Goal: Information Seeking & Learning: Learn about a topic

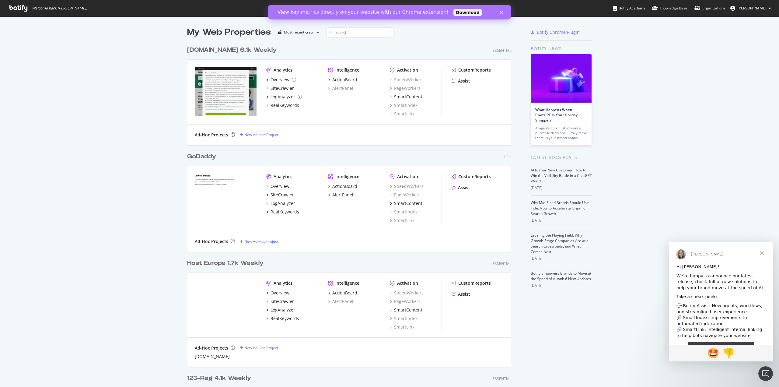
click at [206, 45] on div "[DOMAIN_NAME] 6.1k Weekly Essential Analytics Overview SiteCrawler LogAnalyzer …" at bounding box center [351, 91] width 329 height 107
click at [27, 14] on span "Welcome back, [PERSON_NAME] !" at bounding box center [48, 8] width 87 height 16
click at [25, 10] on icon at bounding box center [18, 8] width 18 height 7
click at [195, 156] on div "GoDaddy" at bounding box center [201, 156] width 29 height 9
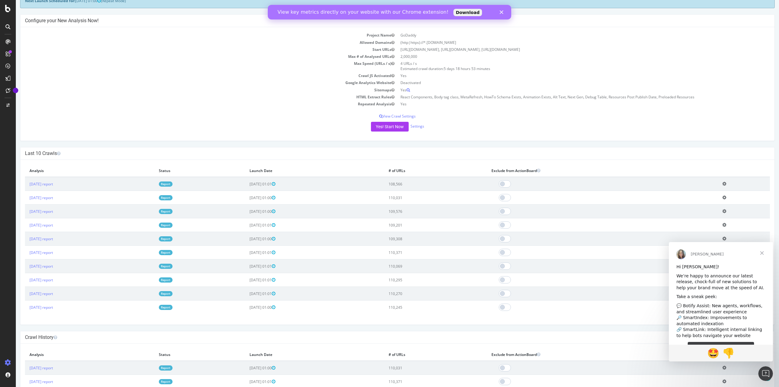
scroll to position [61, 0]
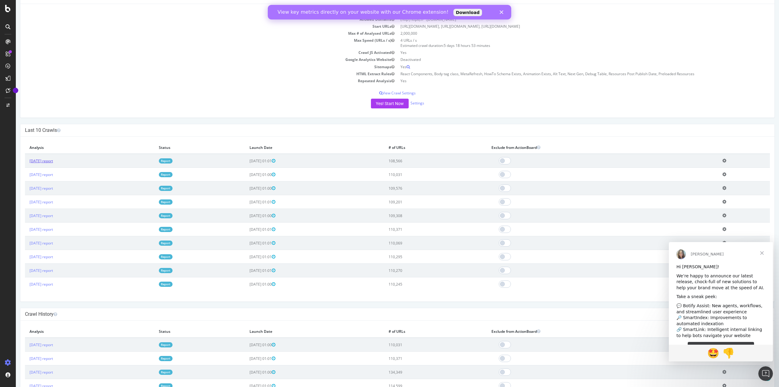
click at [53, 159] on link "[DATE] report" at bounding box center [41, 160] width 23 height 5
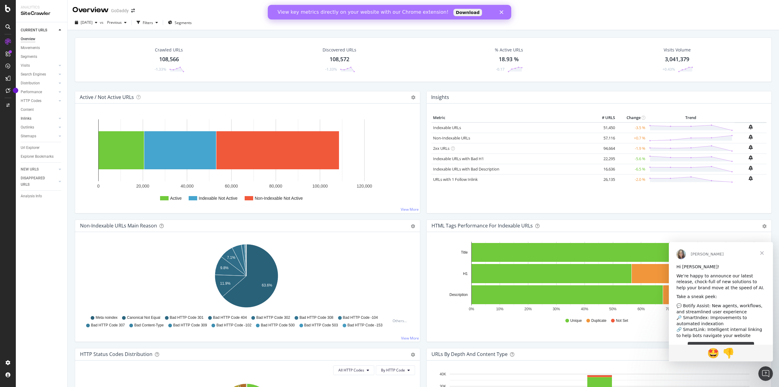
click at [38, 117] on link "Inlinks" at bounding box center [39, 118] width 36 height 6
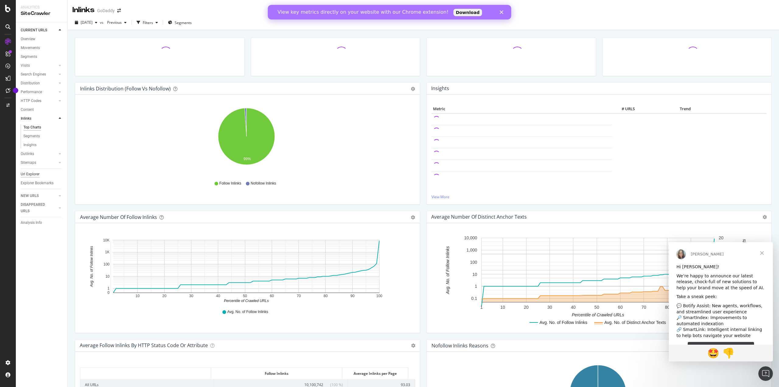
click at [31, 176] on div "Url Explorer" at bounding box center [30, 174] width 19 height 6
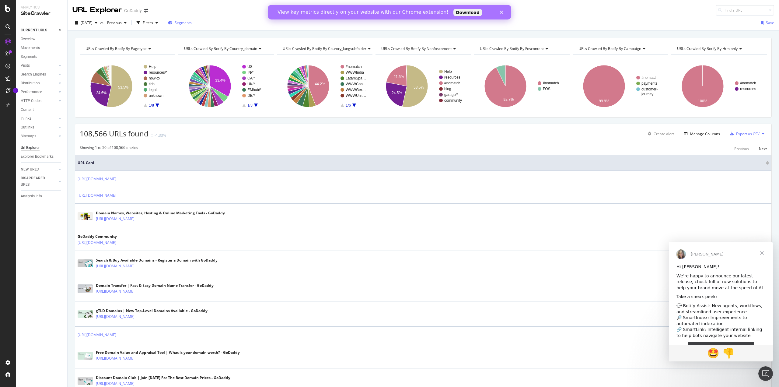
click at [190, 23] on span "Segments" at bounding box center [183, 22] width 17 height 5
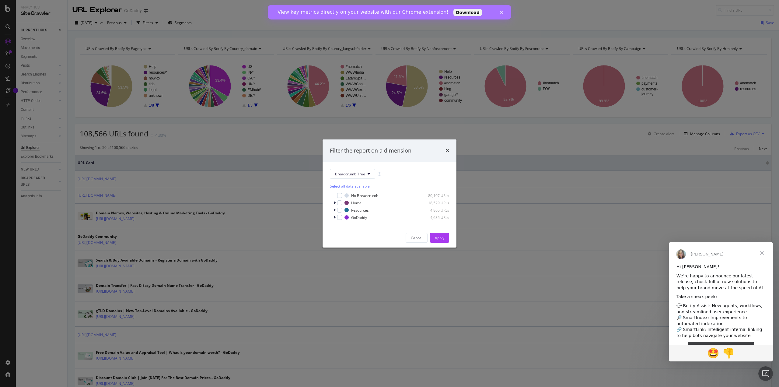
click at [449, 152] on div "Filter the report on a dimension" at bounding box center [390, 150] width 134 height 23
click at [445, 151] on div "Filter the report on a dimension" at bounding box center [389, 151] width 119 height 8
click at [447, 151] on icon "times" at bounding box center [448, 150] width 4 height 5
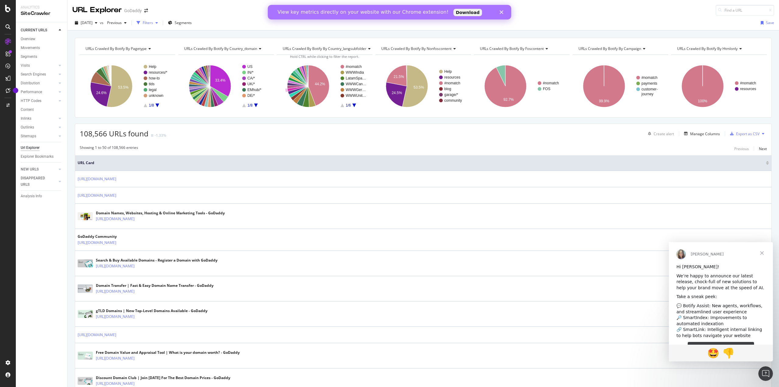
click at [153, 24] on div "Filters" at bounding box center [148, 22] width 10 height 5
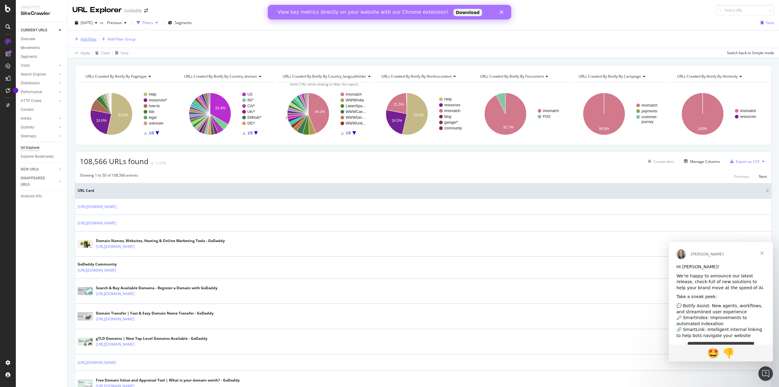
click at [86, 40] on div "Add Filter" at bounding box center [89, 39] width 16 height 5
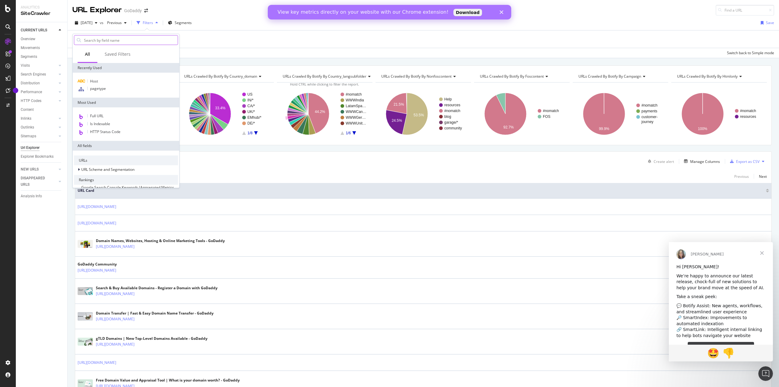
click at [90, 41] on input "text" at bounding box center [130, 40] width 94 height 9
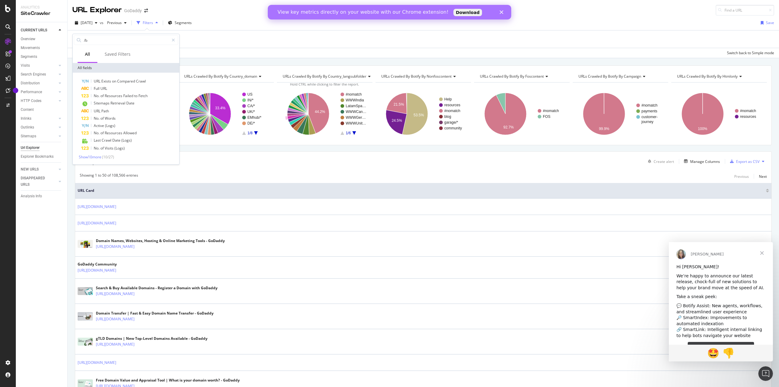
type input "/"
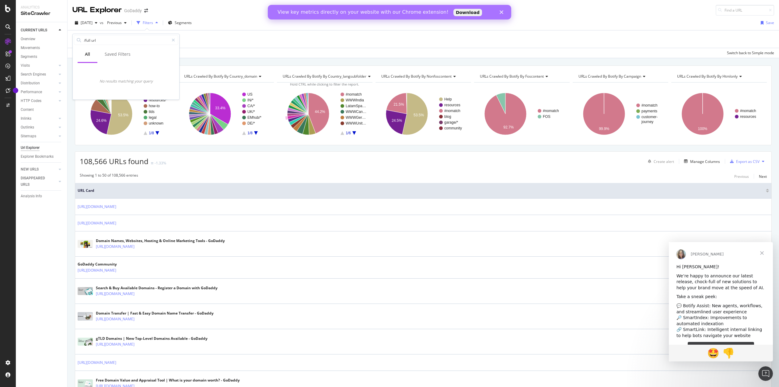
type input "/full url"
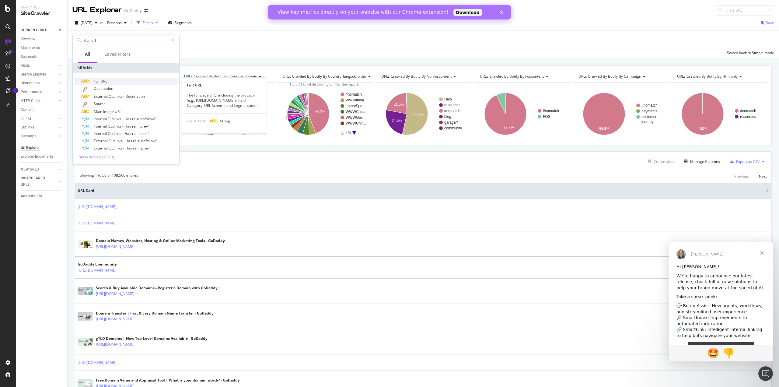
click at [106, 82] on span "URL" at bounding box center [103, 81] width 7 height 5
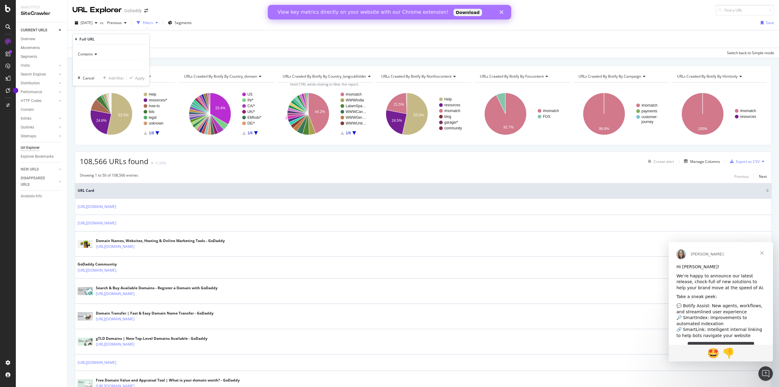
click at [243, 9] on div "URL Explorer GoDaddy" at bounding box center [424, 8] width 712 height 16
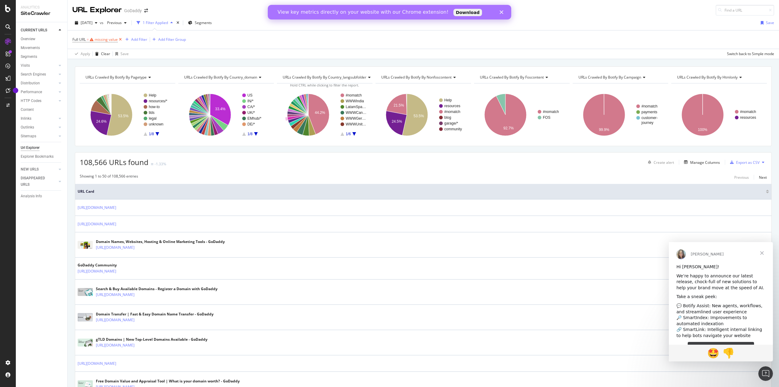
click at [120, 39] on icon at bounding box center [120, 40] width 5 height 6
click at [90, 37] on div "Add Filter" at bounding box center [89, 39] width 16 height 5
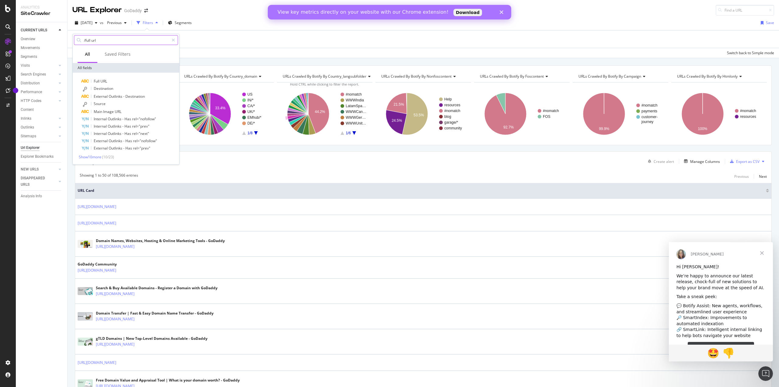
click at [106, 39] on input "/full url" at bounding box center [126, 40] width 86 height 9
click at [173, 40] on icon at bounding box center [173, 40] width 3 height 4
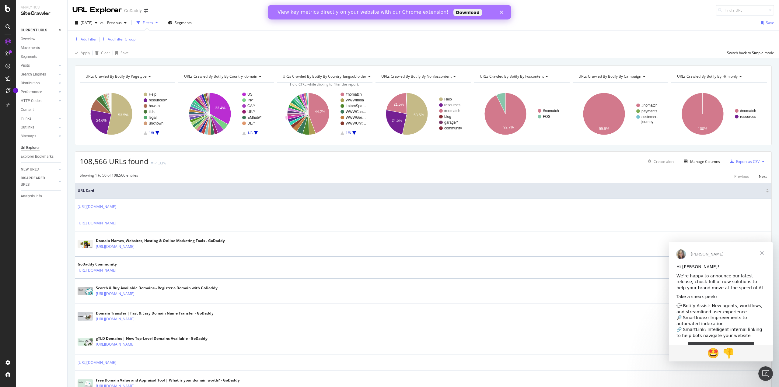
click at [219, 5] on div "URL Explorer GoDaddy" at bounding box center [424, 8] width 712 height 16
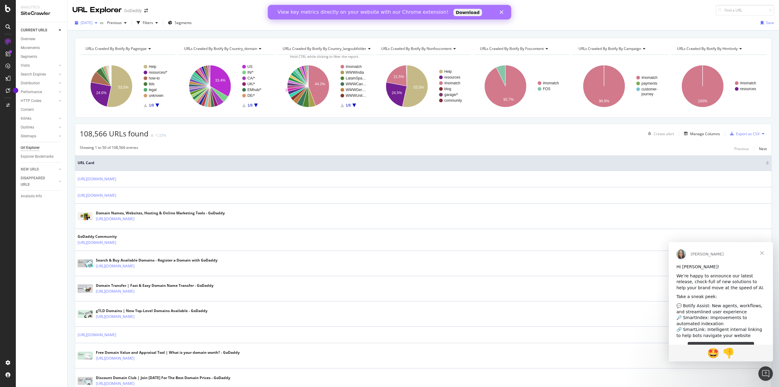
click at [100, 22] on div "button" at bounding box center [96, 23] width 7 height 4
click at [220, 16] on div "[DATE] vs Previous Filters Segments Save" at bounding box center [424, 23] width 712 height 15
click at [499, 13] on div "View key metrics directly on your website with our Chrome extension! Download" at bounding box center [389, 12] width 243 height 10
click at [500, 12] on icon "Close" at bounding box center [502, 12] width 4 height 4
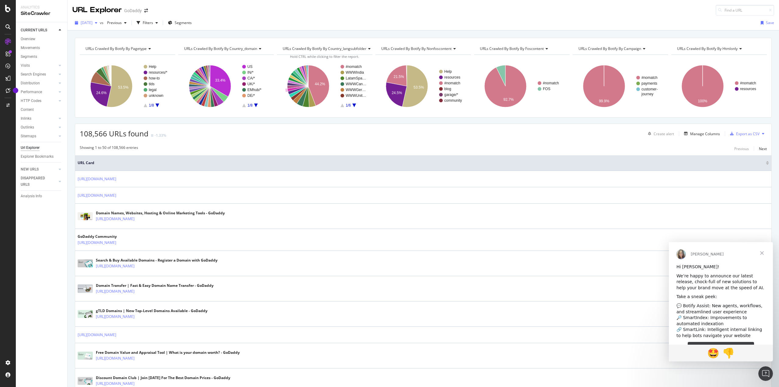
click at [100, 21] on div "button" at bounding box center [96, 23] width 7 height 4
click at [334, 20] on div "[DATE] vs Previous Filters Segments Save" at bounding box center [424, 24] width 712 height 12
click at [730, 12] on input at bounding box center [745, 10] width 58 height 11
click at [34, 38] on div "Overview" at bounding box center [28, 39] width 15 height 6
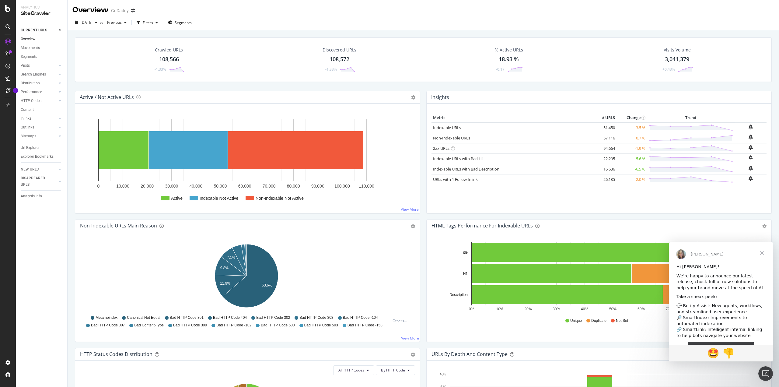
click at [30, 39] on div "Overview" at bounding box center [28, 39] width 15 height 6
click at [153, 23] on div "Filters" at bounding box center [148, 22] width 10 height 5
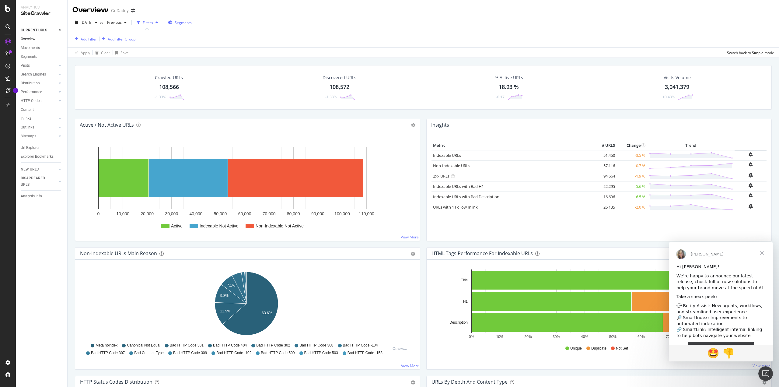
click at [192, 23] on span "Segments" at bounding box center [183, 22] width 17 height 5
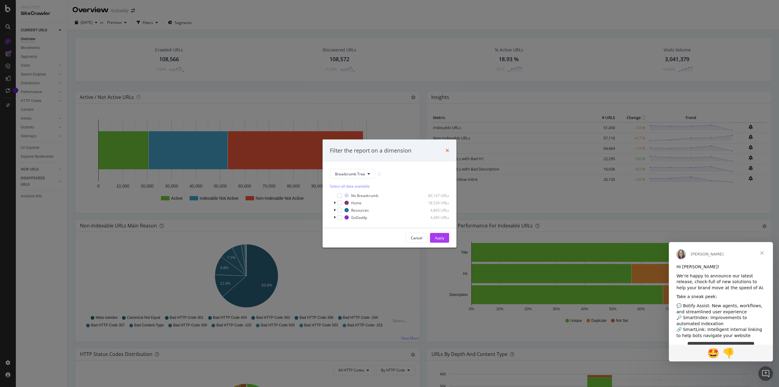
click at [447, 152] on icon "times" at bounding box center [448, 150] width 4 height 5
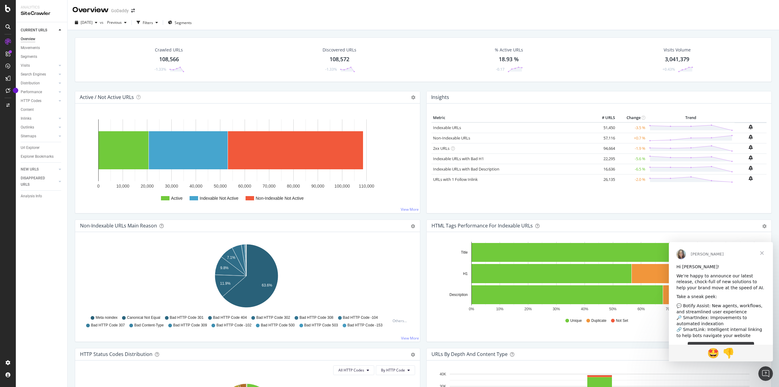
click at [30, 41] on div "Overview" at bounding box center [28, 39] width 15 height 6
click at [33, 38] on div "Overview" at bounding box center [28, 39] width 15 height 6
click at [29, 117] on div "Inlinks" at bounding box center [26, 118] width 11 height 6
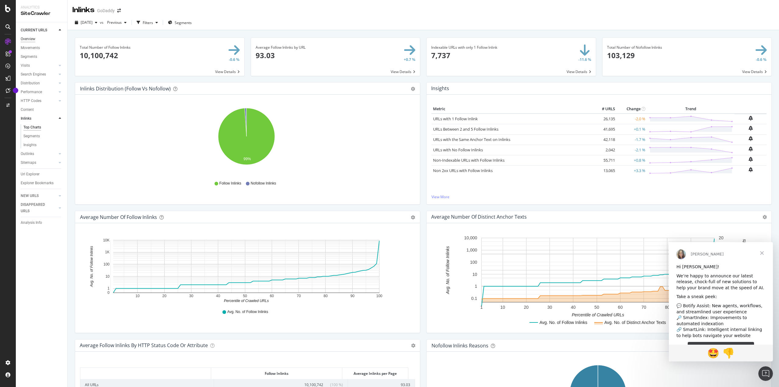
click at [32, 40] on div "Overview" at bounding box center [28, 39] width 15 height 6
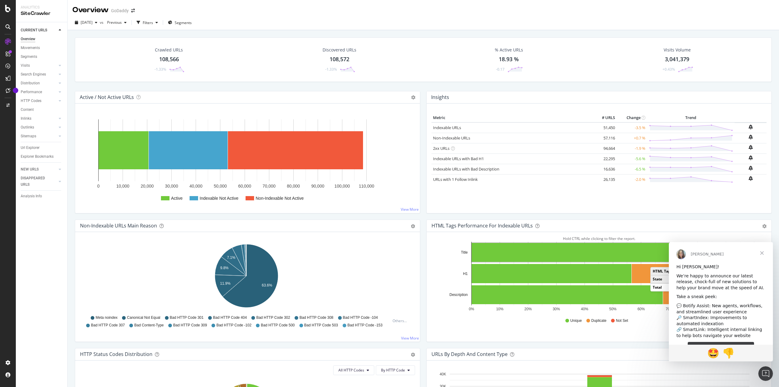
click at [760, 253] on span "Close" at bounding box center [762, 253] width 22 height 22
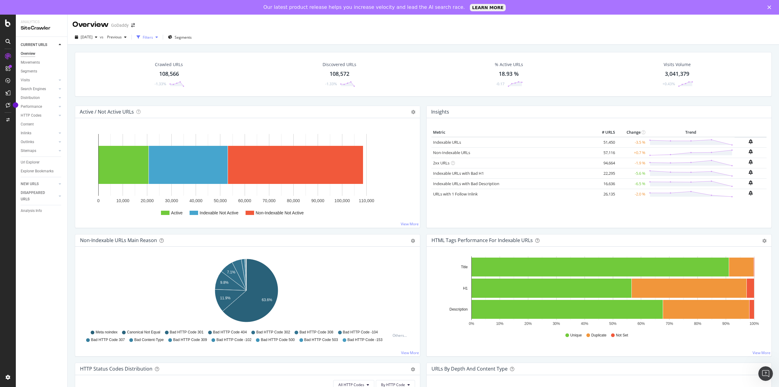
click at [153, 35] on div "Filters" at bounding box center [148, 37] width 10 height 5
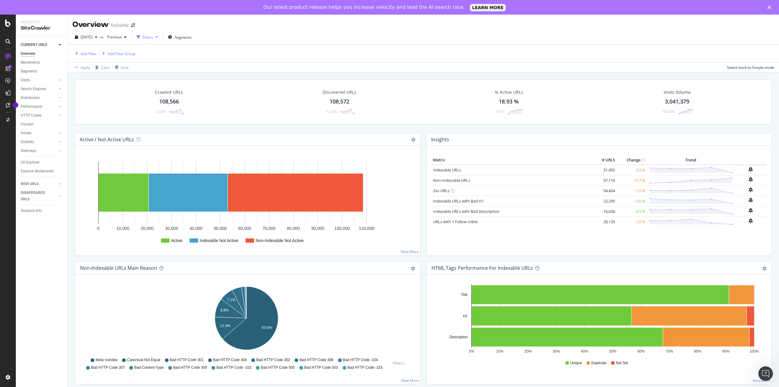
click at [153, 35] on div "Filters" at bounding box center [148, 37] width 10 height 5
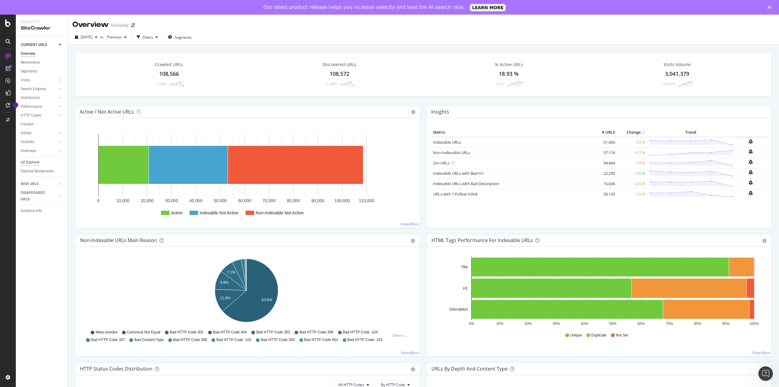
click at [38, 159] on div "Url Explorer" at bounding box center [30, 162] width 19 height 6
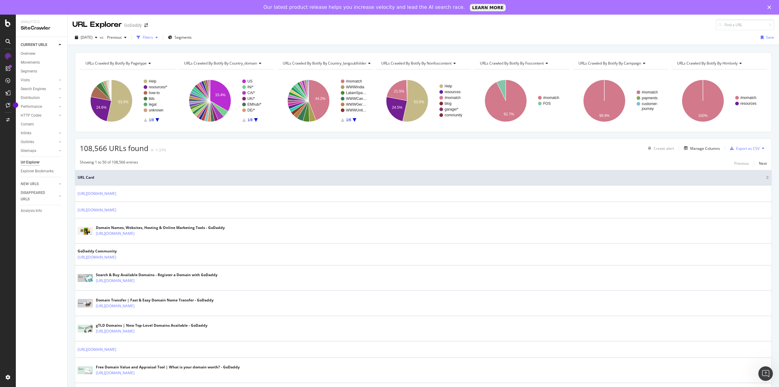
click at [153, 38] on div "Filters" at bounding box center [148, 37] width 10 height 5
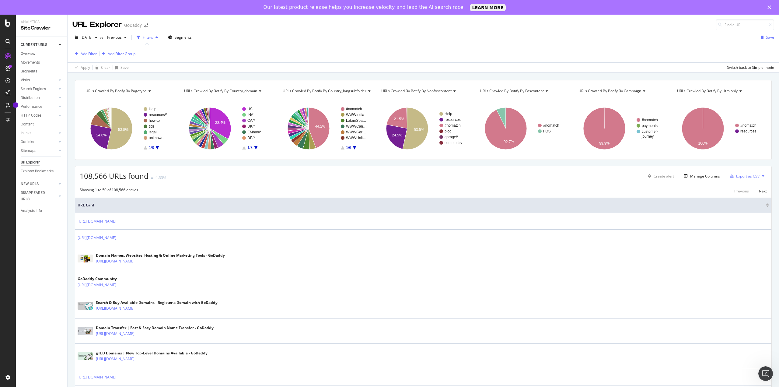
click at [153, 38] on div "Filters" at bounding box center [148, 37] width 10 height 5
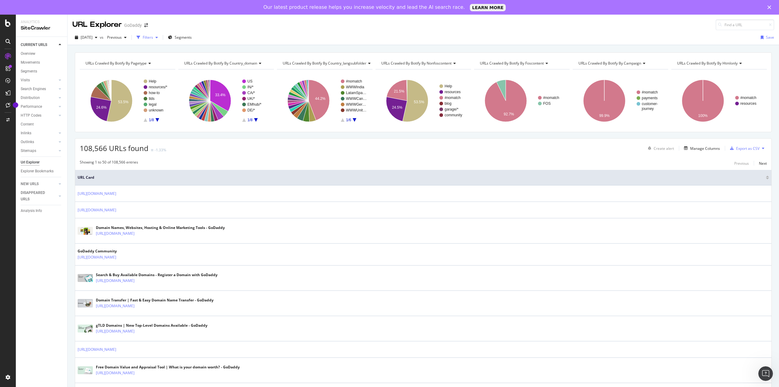
click at [153, 38] on div "Filters" at bounding box center [148, 37] width 10 height 5
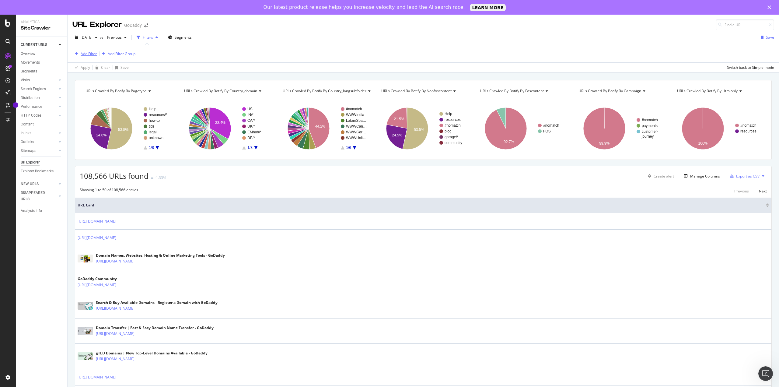
click at [85, 53] on div "Add Filter" at bounding box center [89, 53] width 16 height 5
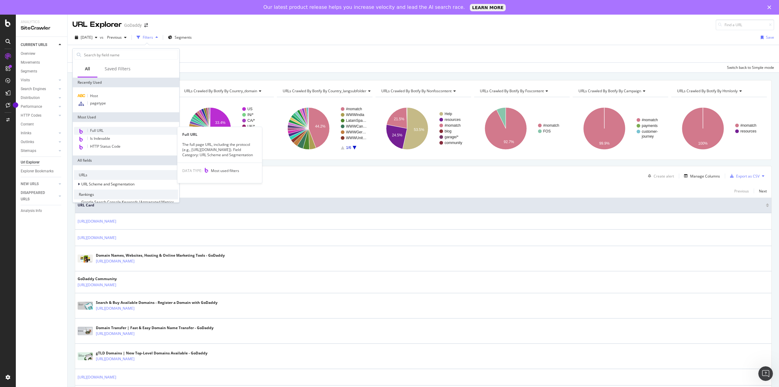
click at [100, 130] on span "Full URL" at bounding box center [96, 130] width 13 height 5
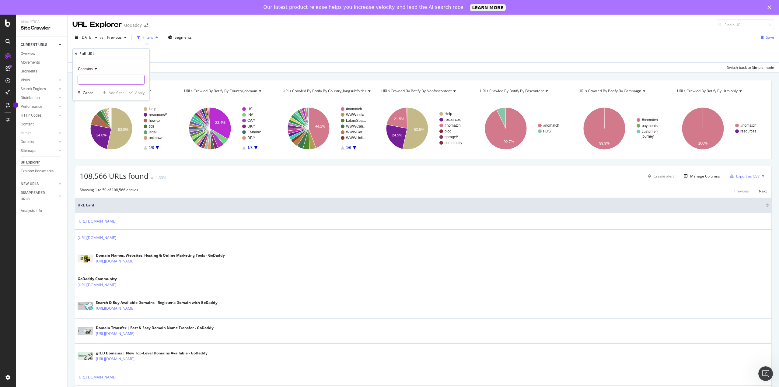
click at [94, 79] on input "text" at bounding box center [111, 80] width 66 height 10
type input "[URL][DOMAIN_NAME]"
click at [140, 91] on div "Apply" at bounding box center [139, 92] width 9 height 5
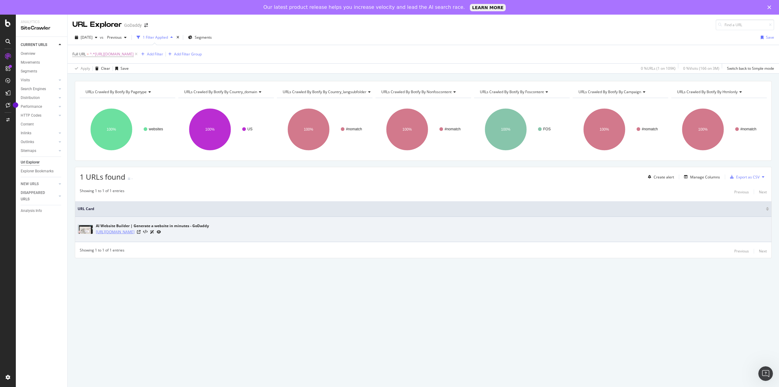
click at [124, 233] on link "[URL][DOMAIN_NAME]" at bounding box center [115, 232] width 39 height 6
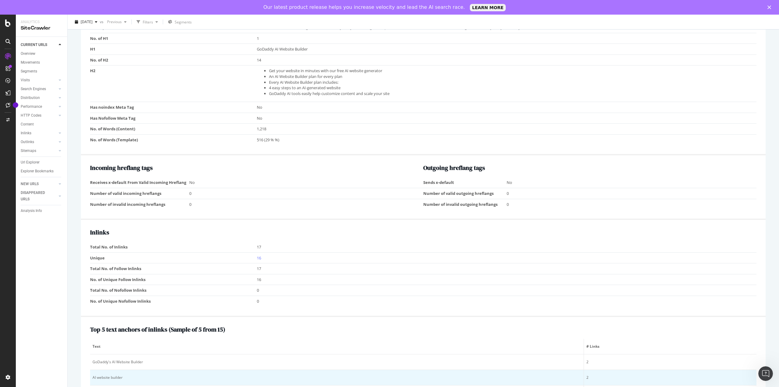
scroll to position [491, 0]
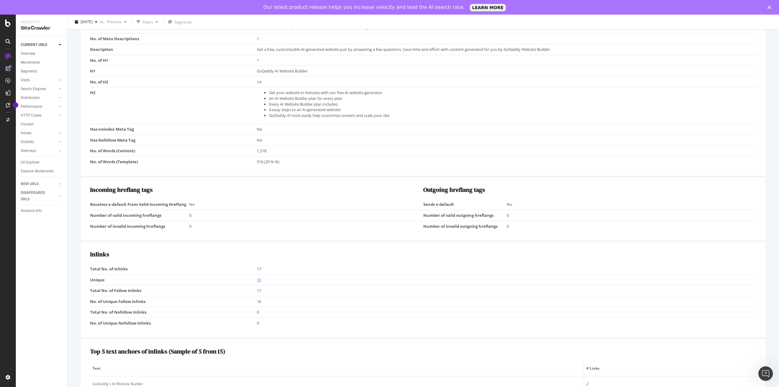
click at [257, 277] on link "16" at bounding box center [259, 279] width 4 height 5
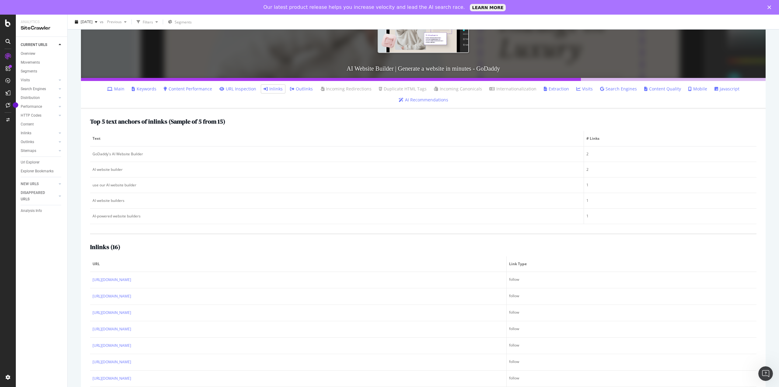
scroll to position [96, 0]
